Goal: Entertainment & Leisure: Consume media (video, audio)

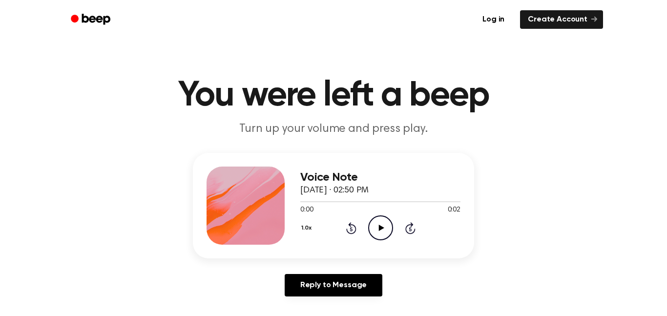
click at [385, 234] on icon "Play Audio" at bounding box center [380, 227] width 25 height 25
click at [370, 230] on icon "Play Audio" at bounding box center [380, 227] width 25 height 25
click at [375, 233] on icon "Play Audio" at bounding box center [380, 227] width 25 height 25
click at [375, 233] on icon "Pause Audio" at bounding box center [380, 227] width 25 height 25
click at [375, 233] on icon "Play Audio" at bounding box center [380, 227] width 25 height 25
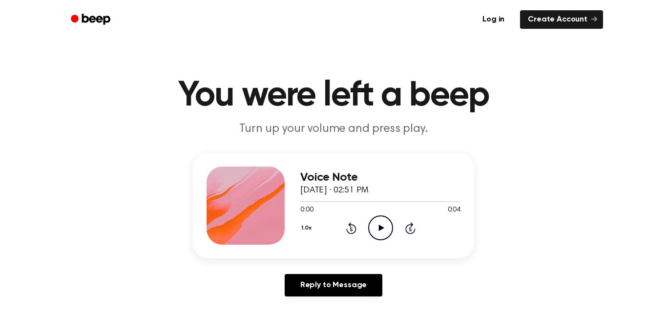
click at [383, 228] on icon "Play Audio" at bounding box center [380, 227] width 25 height 25
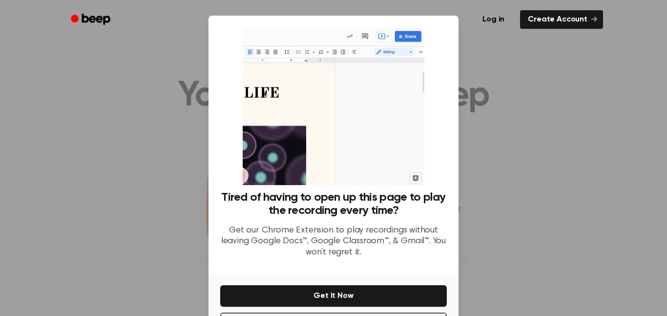
scroll to position [40, 0]
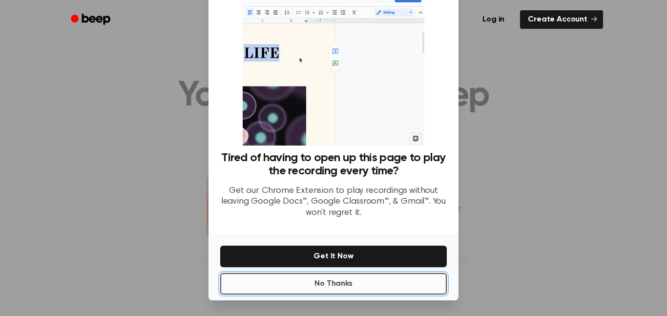
click at [333, 284] on button "No Thanks" at bounding box center [333, 283] width 226 height 21
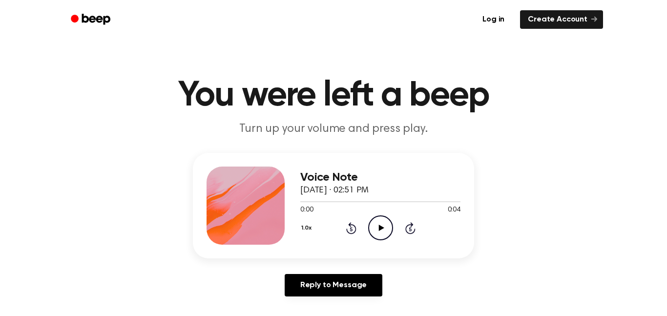
click at [384, 221] on icon "Play Audio" at bounding box center [380, 227] width 25 height 25
click at [374, 223] on icon "Play Audio" at bounding box center [380, 227] width 25 height 25
